Goal: Find specific page/section: Find specific page/section

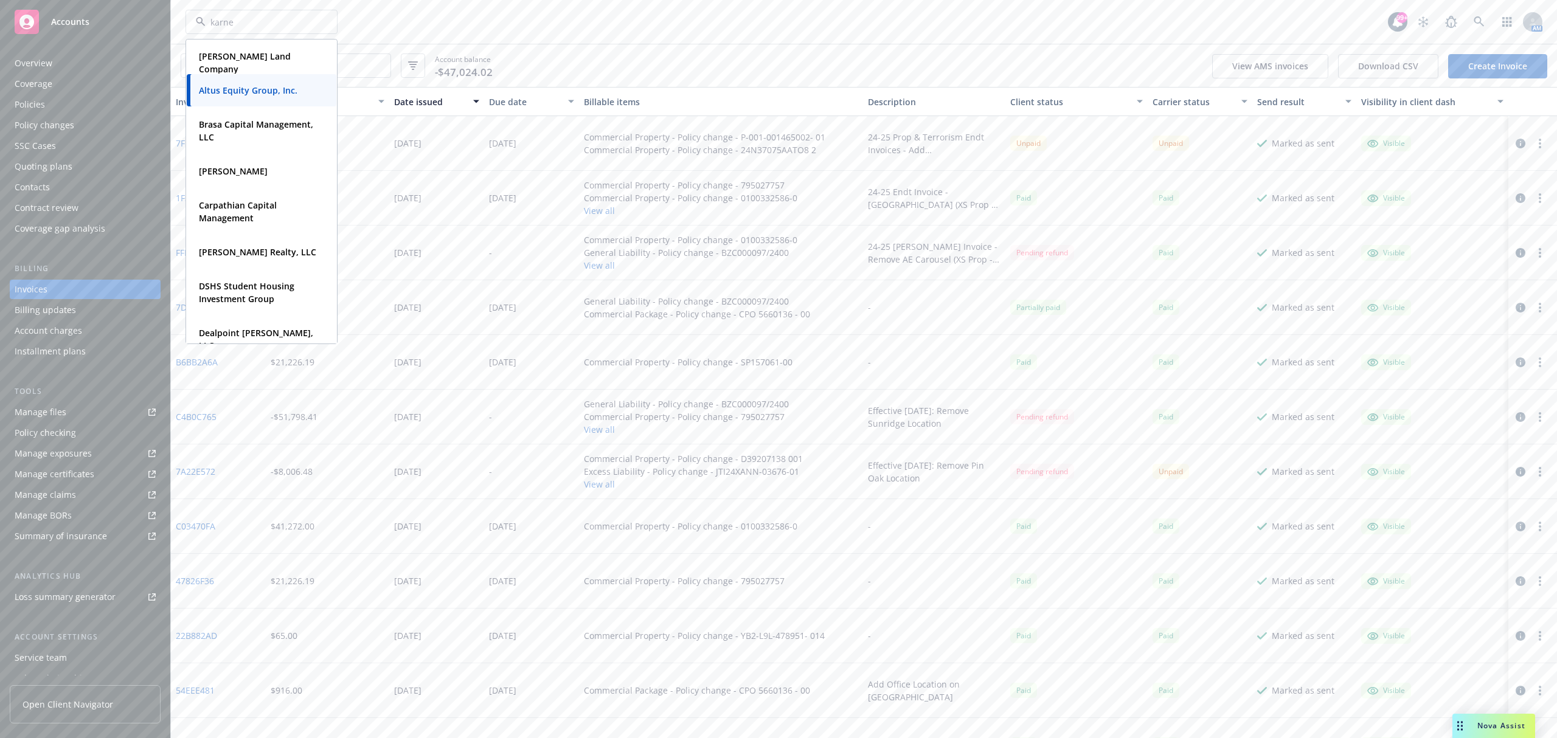
type input "[PERSON_NAME]"
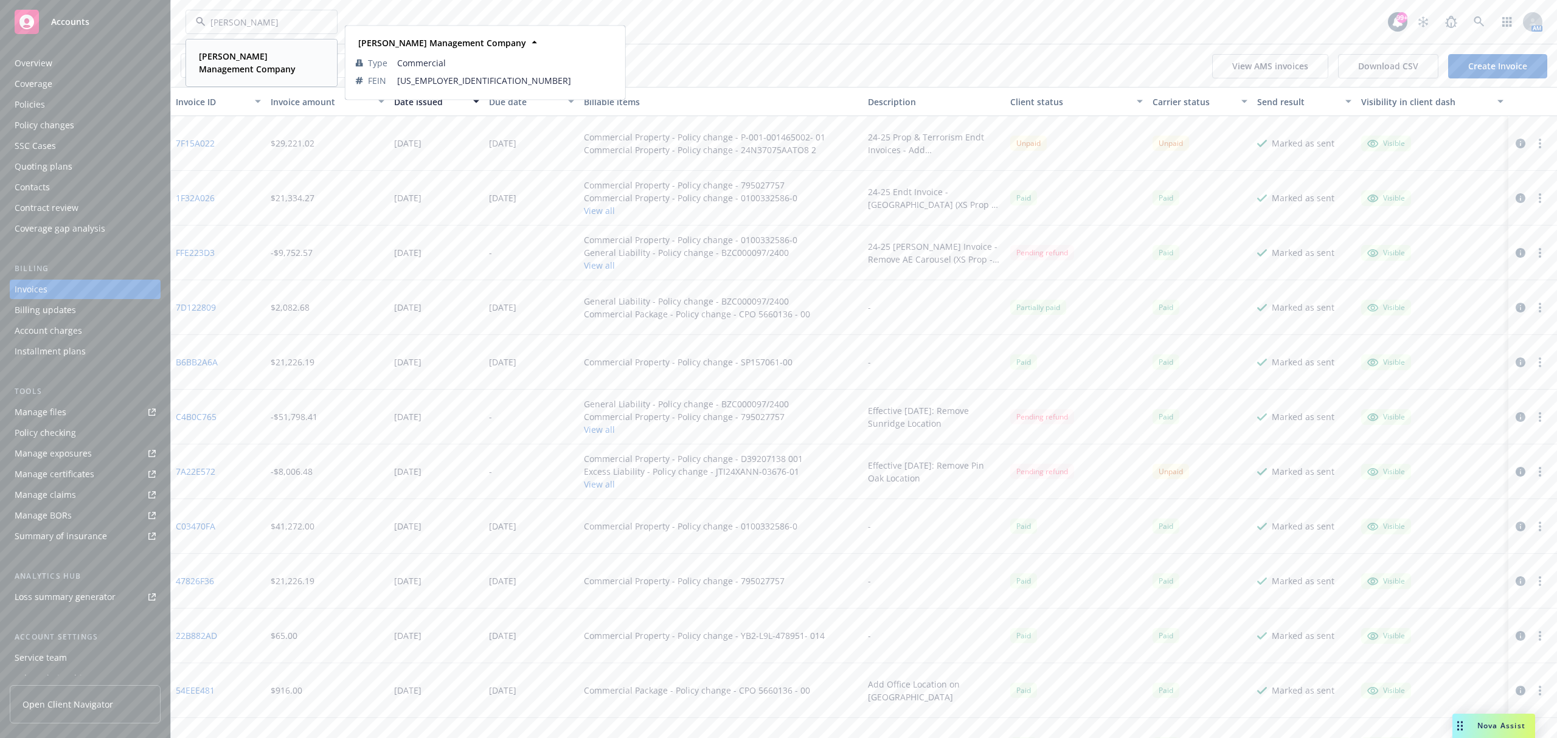
click at [251, 69] on span "[PERSON_NAME] Management Company" at bounding box center [260, 63] width 123 height 26
click at [60, 105] on div "Policies" at bounding box center [85, 104] width 141 height 19
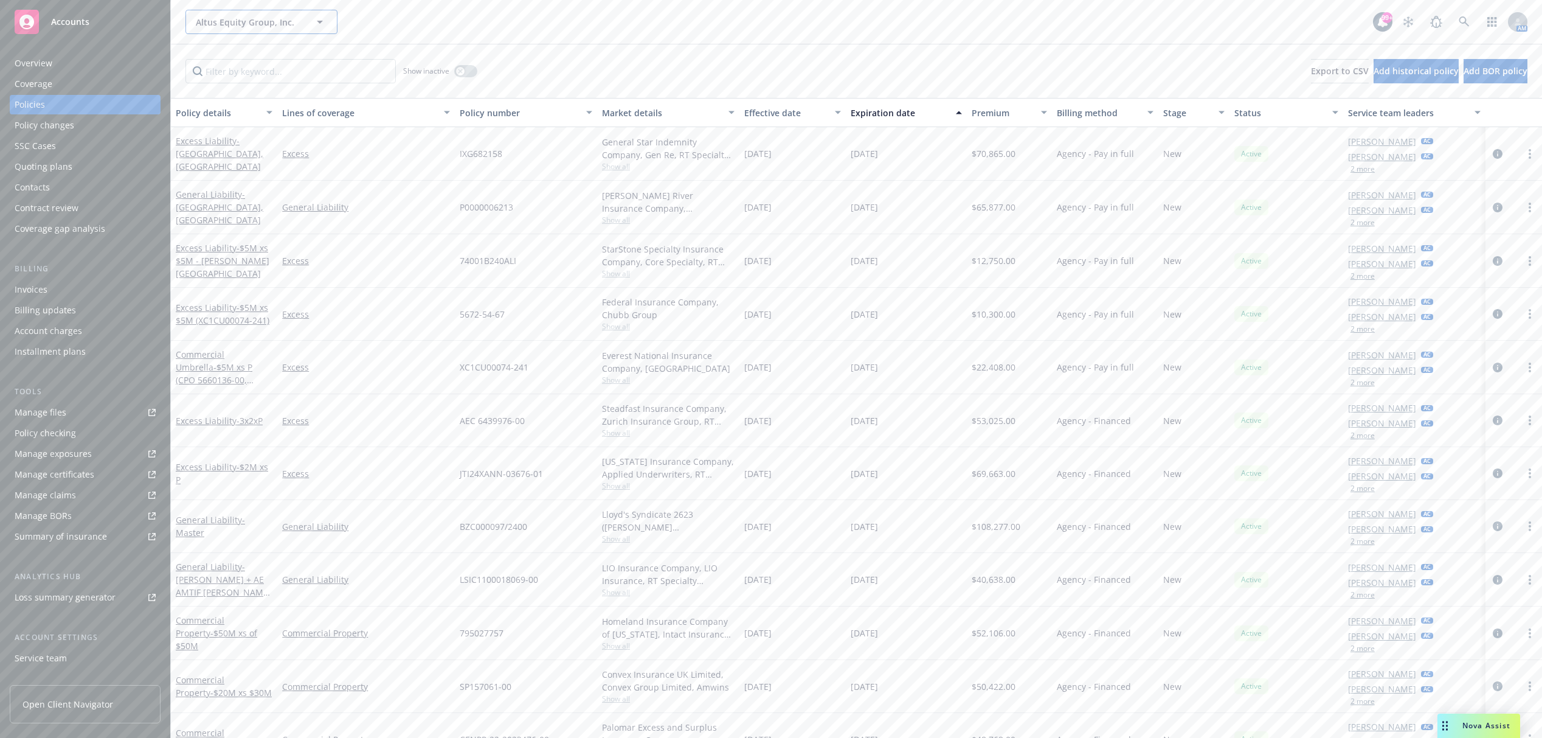
click at [258, 18] on span "Altus Equity Group, Inc." at bounding box center [248, 22] width 105 height 13
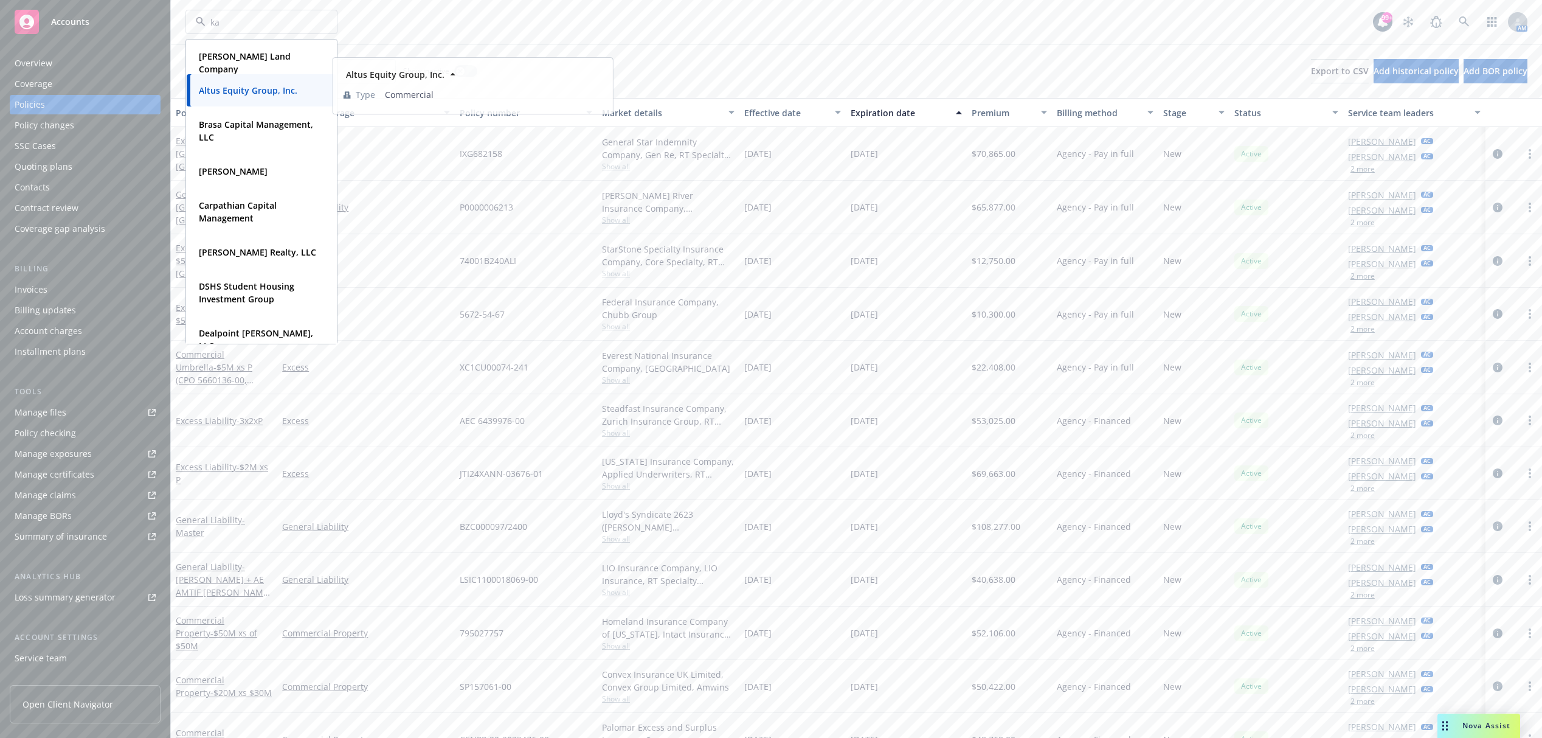
type input "kar"
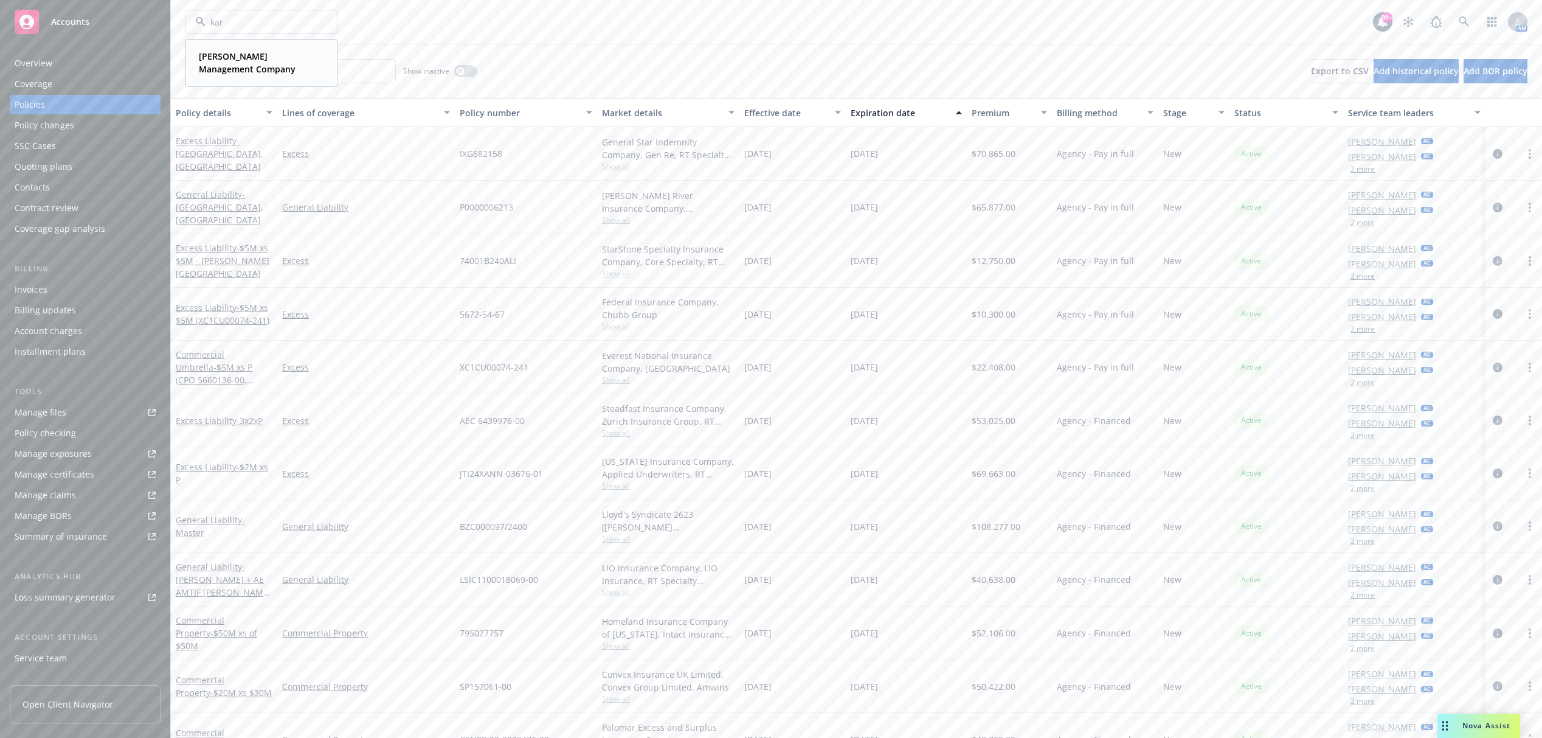
click at [240, 59] on strong "[PERSON_NAME] Management Company" at bounding box center [247, 62] width 97 height 24
click at [244, 74] on input "Filter by keyword..." at bounding box center [290, 71] width 210 height 24
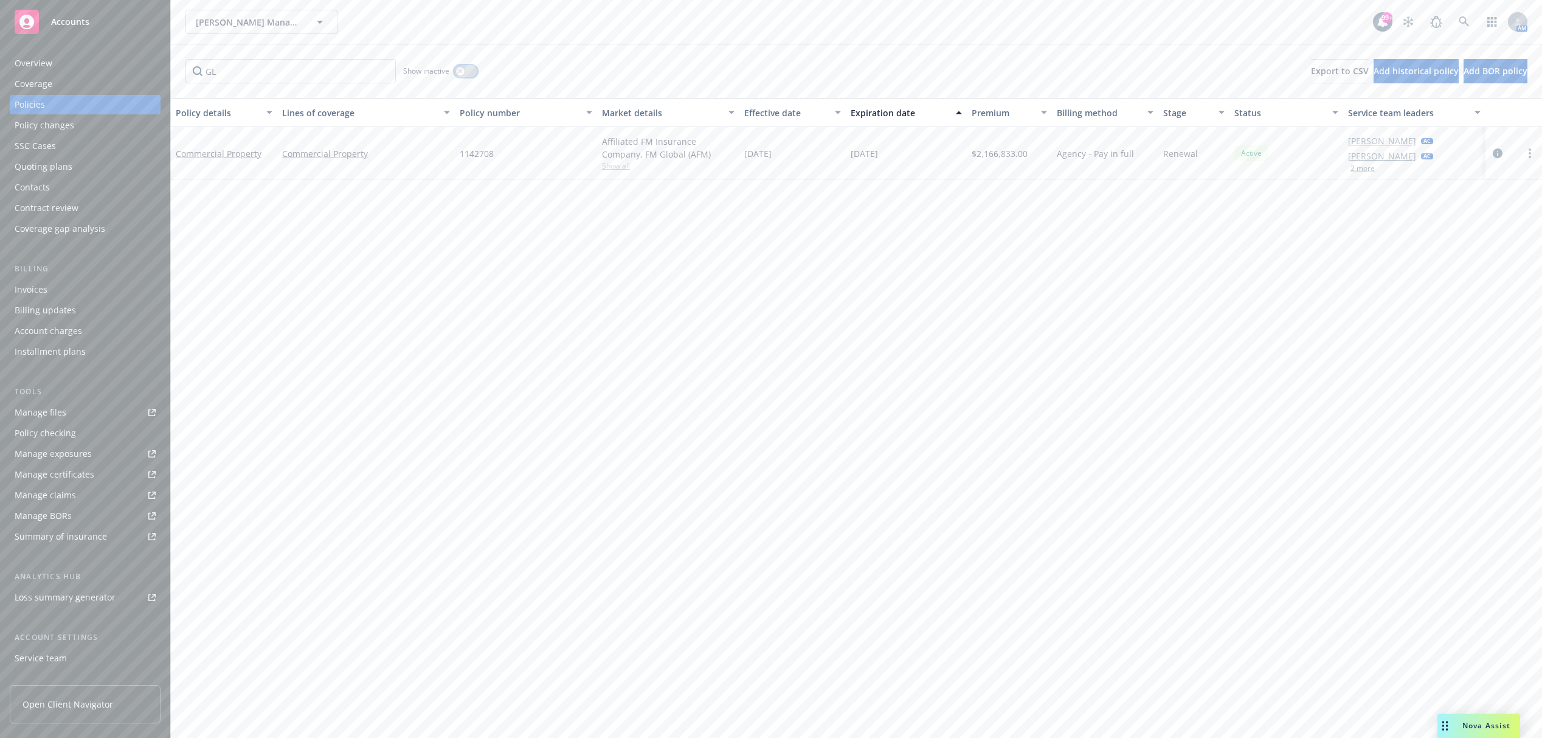
click at [467, 71] on button "button" at bounding box center [465, 71] width 23 height 12
click at [221, 72] on input "GL" at bounding box center [290, 71] width 210 height 24
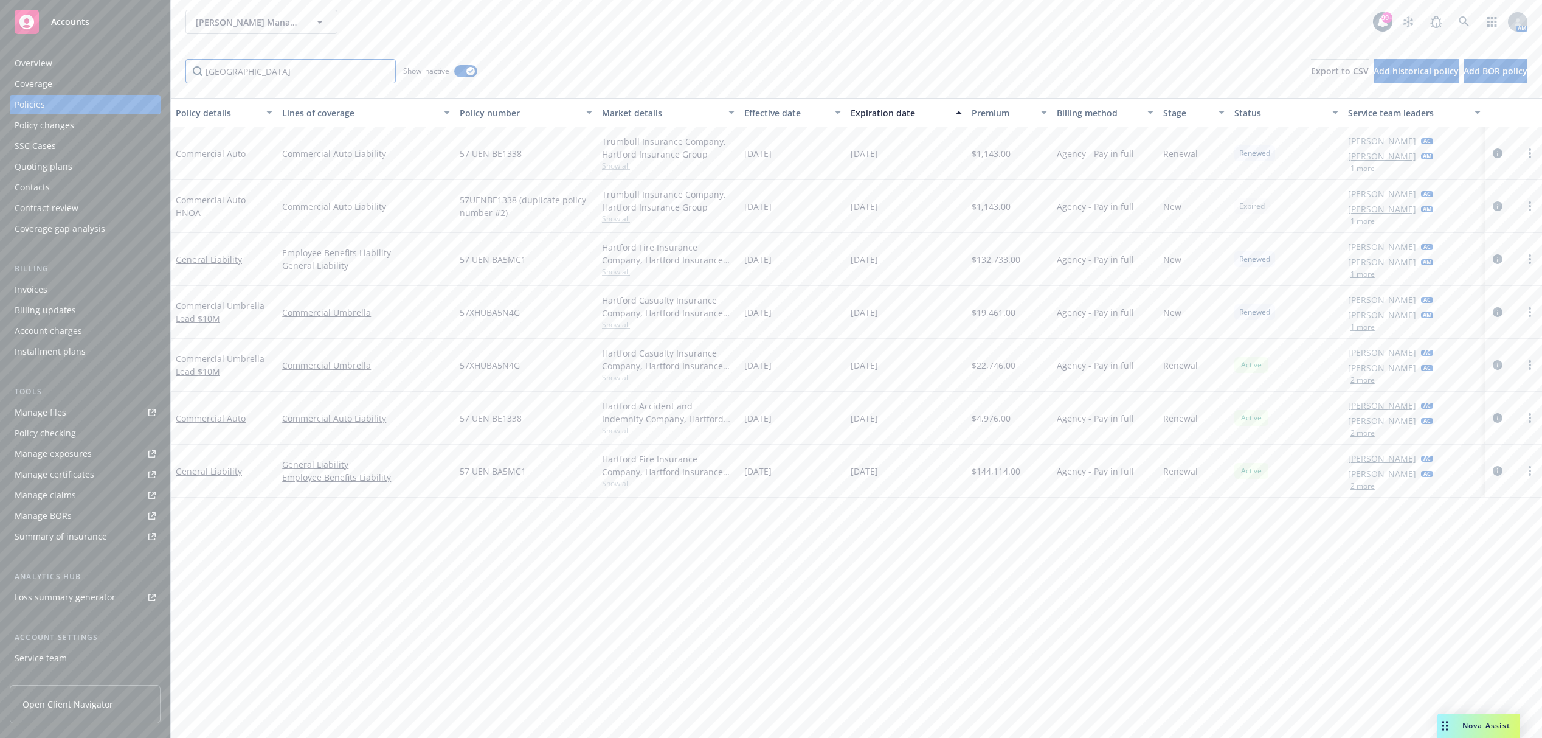
type input "[GEOGRAPHIC_DATA]"
